Goal: Task Accomplishment & Management: Manage account settings

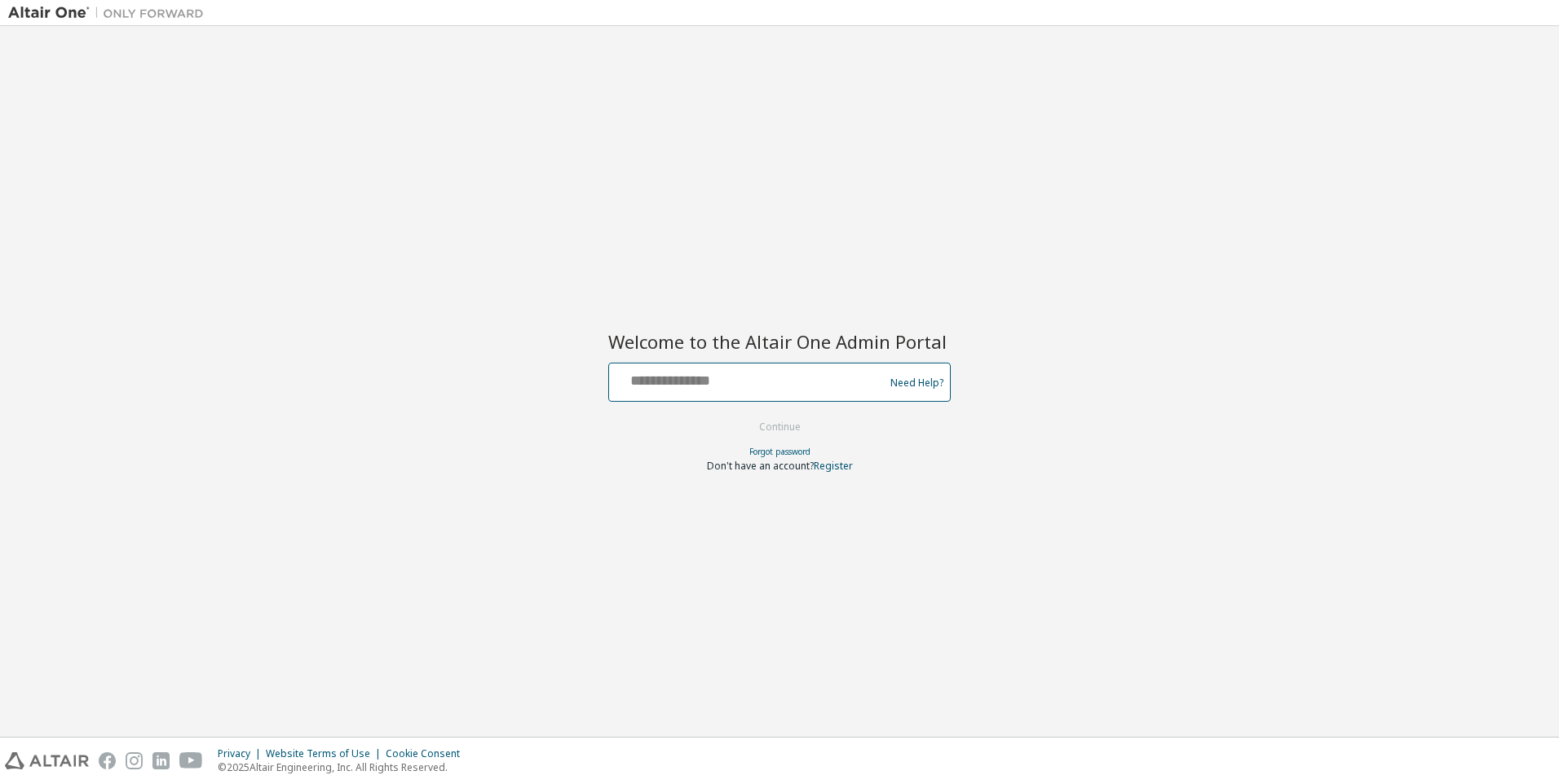
click at [710, 384] on input "text" at bounding box center [748, 378] width 266 height 23
type input "**********"
click at [775, 432] on button "Continue" at bounding box center [780, 427] width 76 height 24
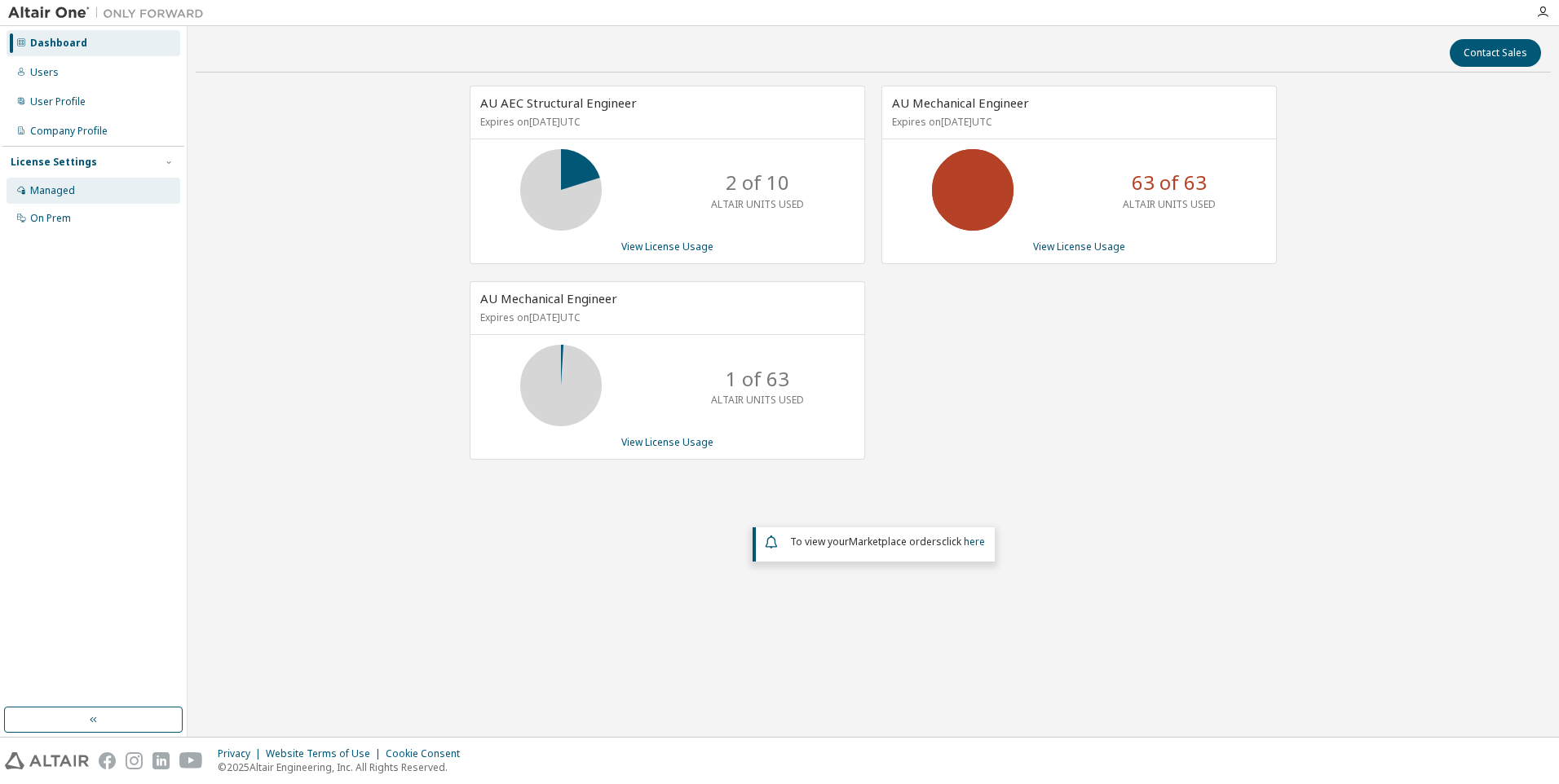
click at [55, 189] on div "Managed" at bounding box center [53, 190] width 45 height 13
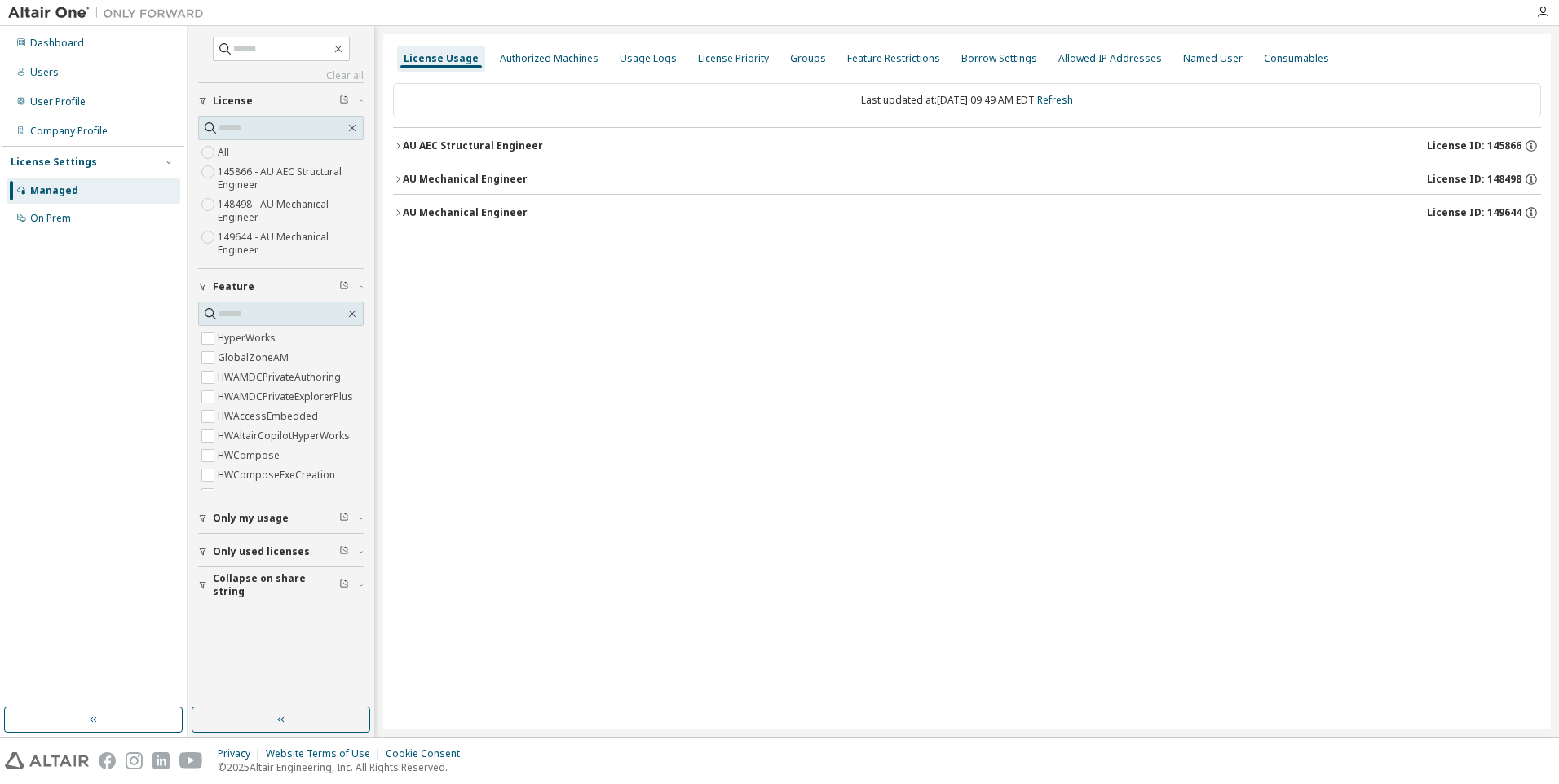
click at [396, 182] on icon "button" at bounding box center [397, 178] width 9 height 9
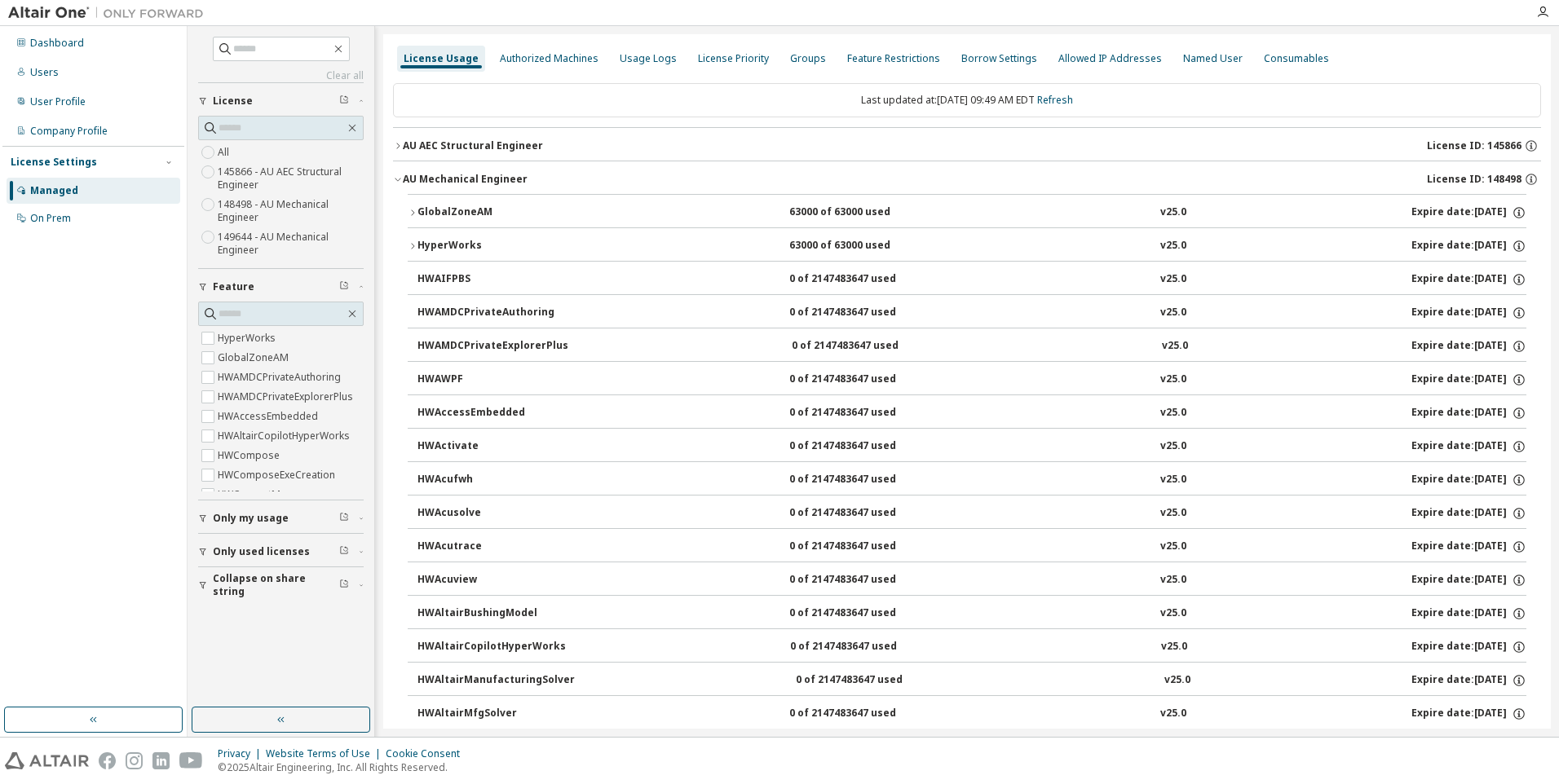
click at [396, 178] on icon "button" at bounding box center [397, 178] width 9 height 9
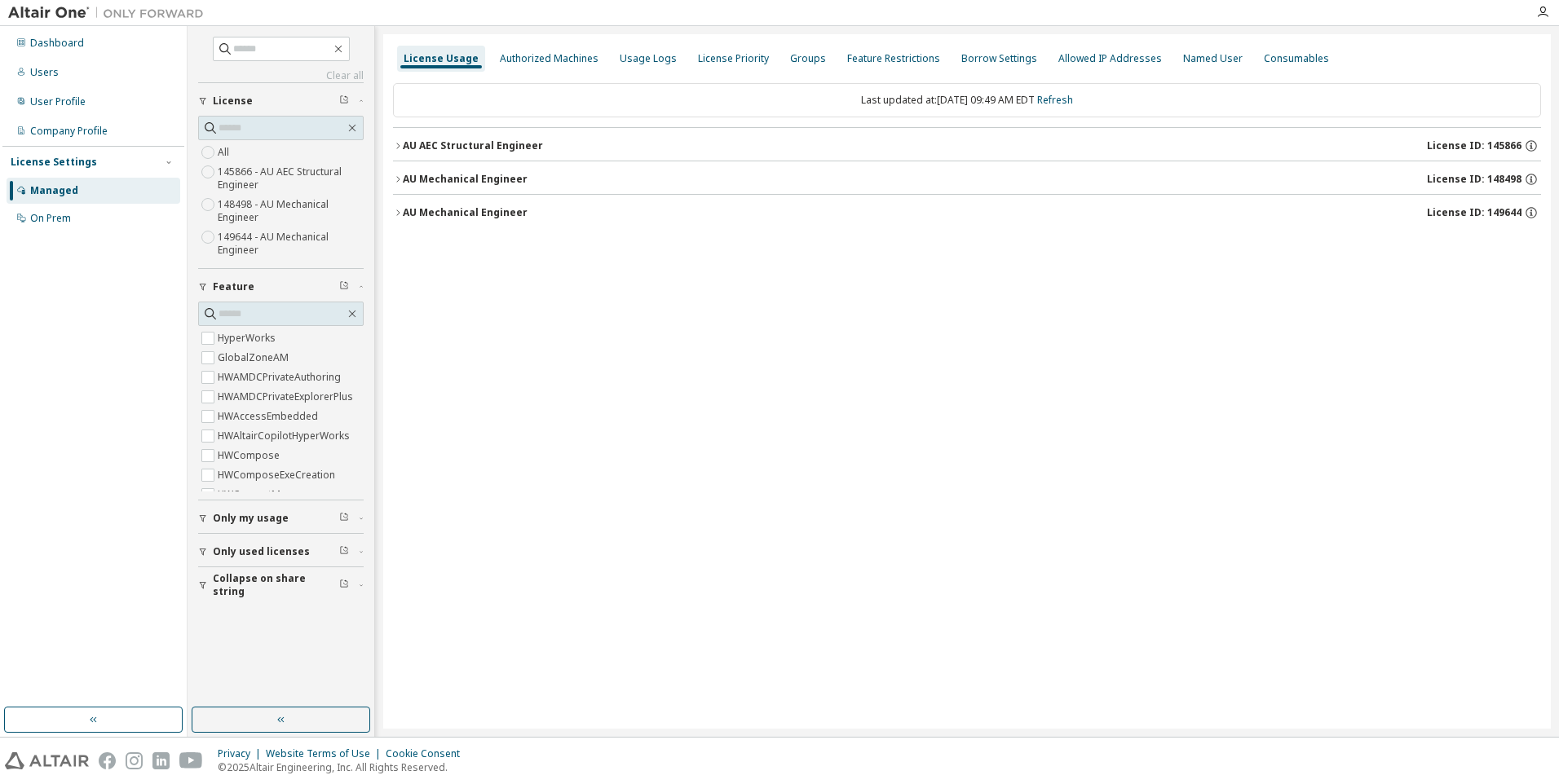
click at [398, 212] on icon "button" at bounding box center [397, 212] width 9 height 9
